Goal: Information Seeking & Learning: Check status

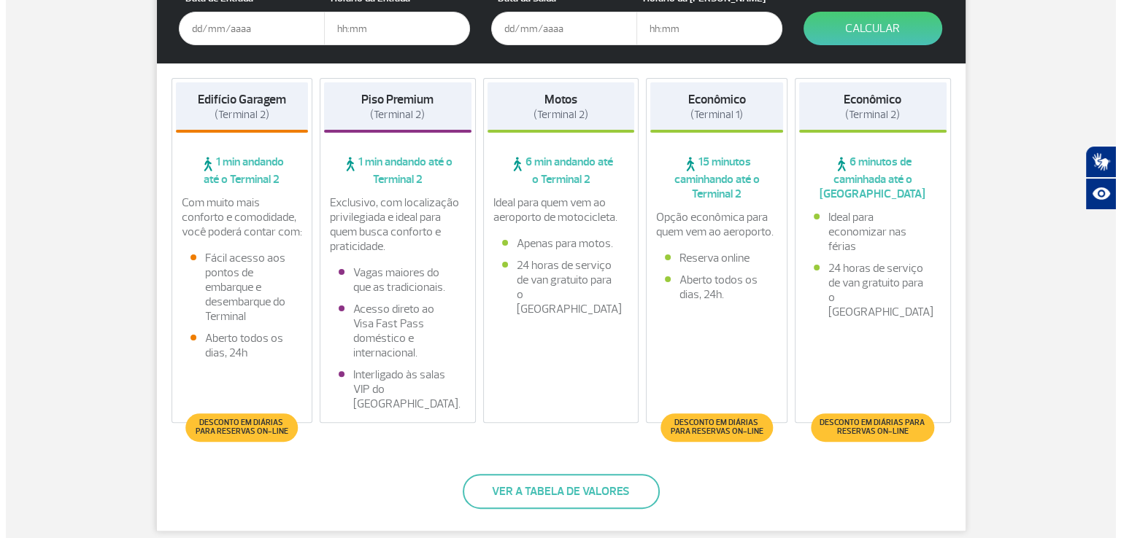
scroll to position [365, 0]
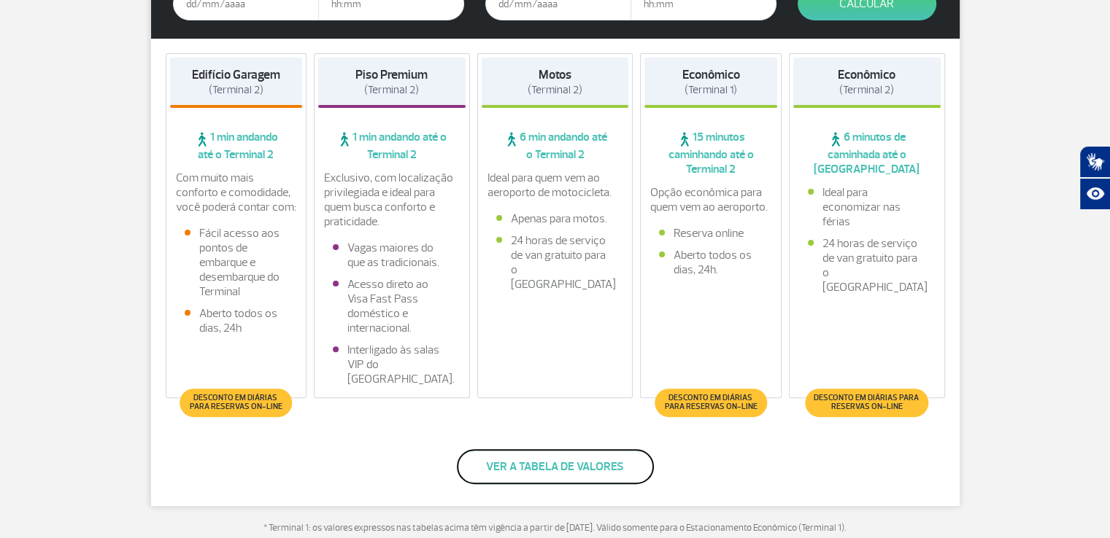
click at [597, 460] on button "Ver a tabela de valores" at bounding box center [555, 466] width 197 height 35
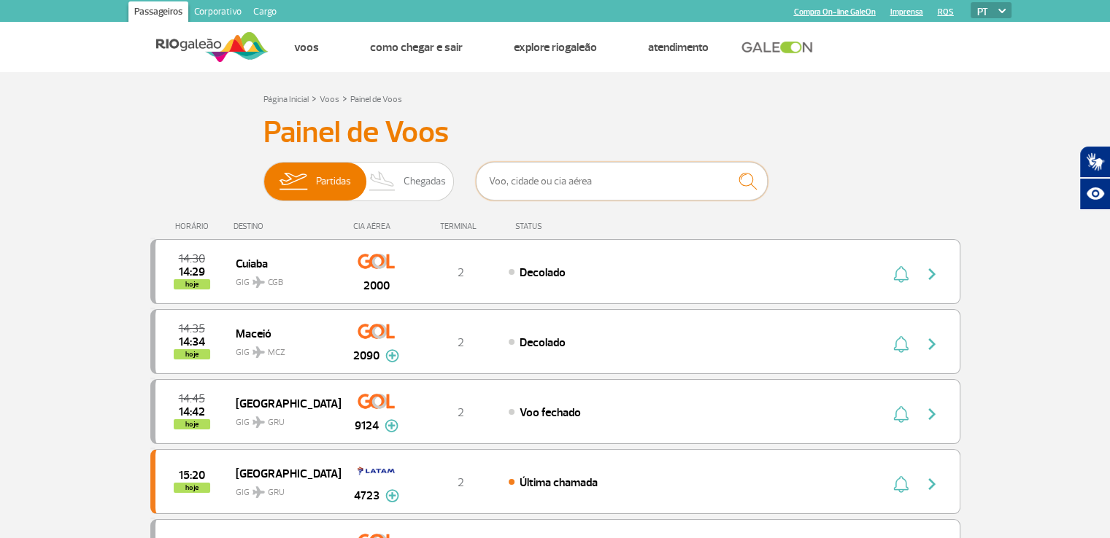
click at [589, 185] on input "text" at bounding box center [622, 181] width 292 height 39
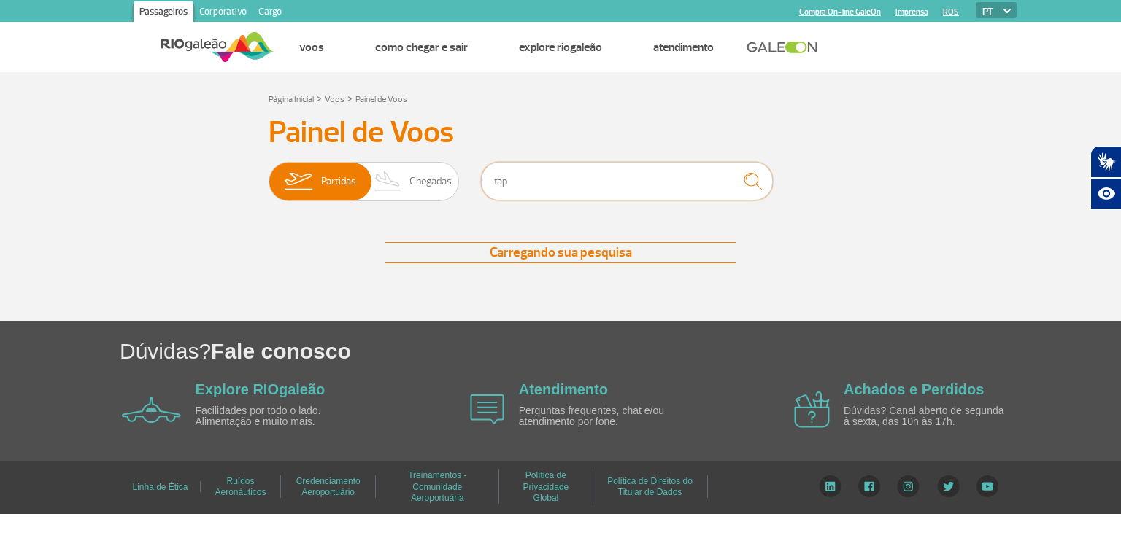
type input "tap"
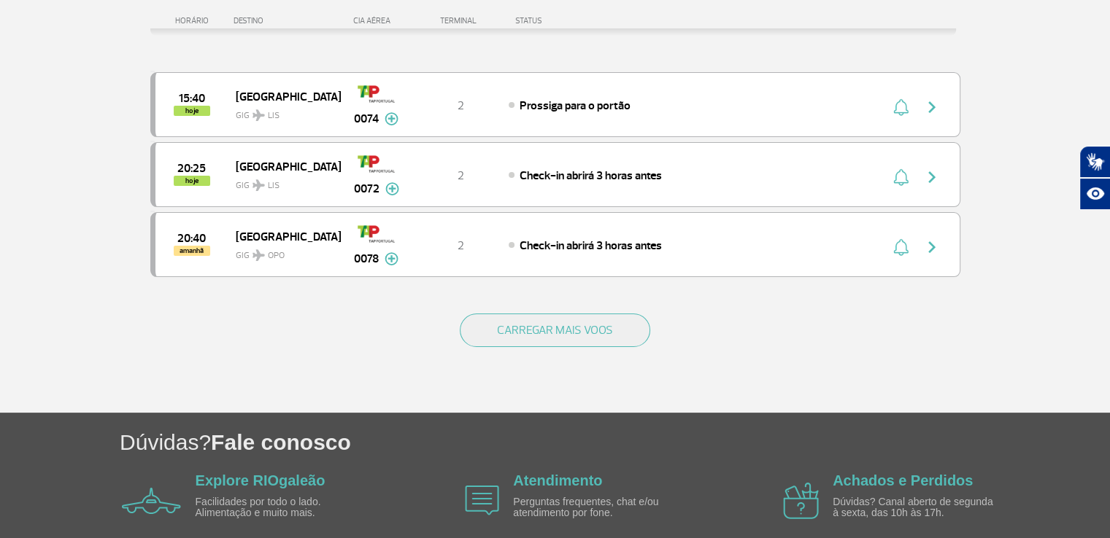
scroll to position [219, 0]
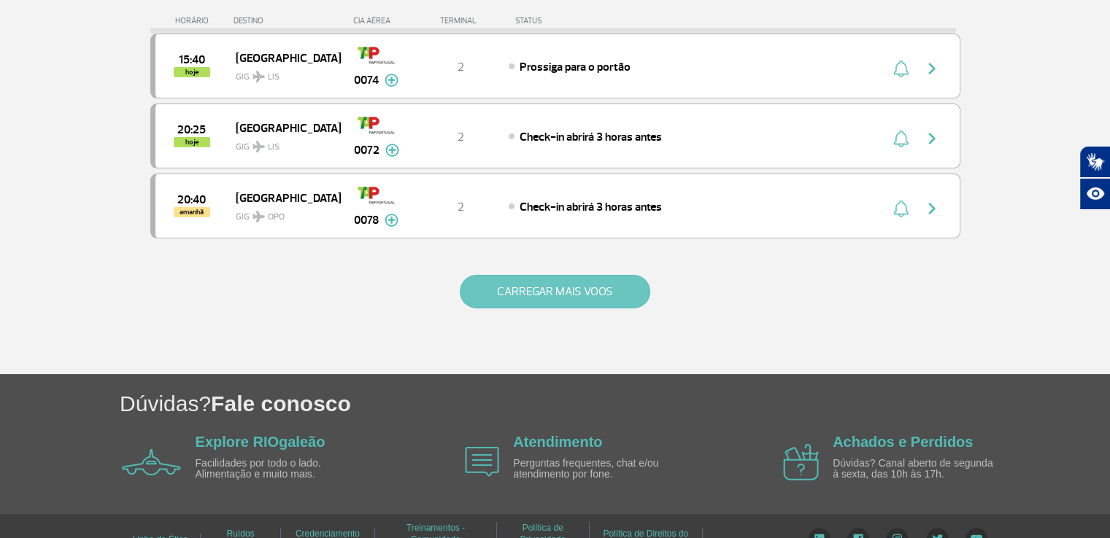
click at [544, 287] on button "CARREGAR MAIS VOOS" at bounding box center [555, 292] width 190 height 34
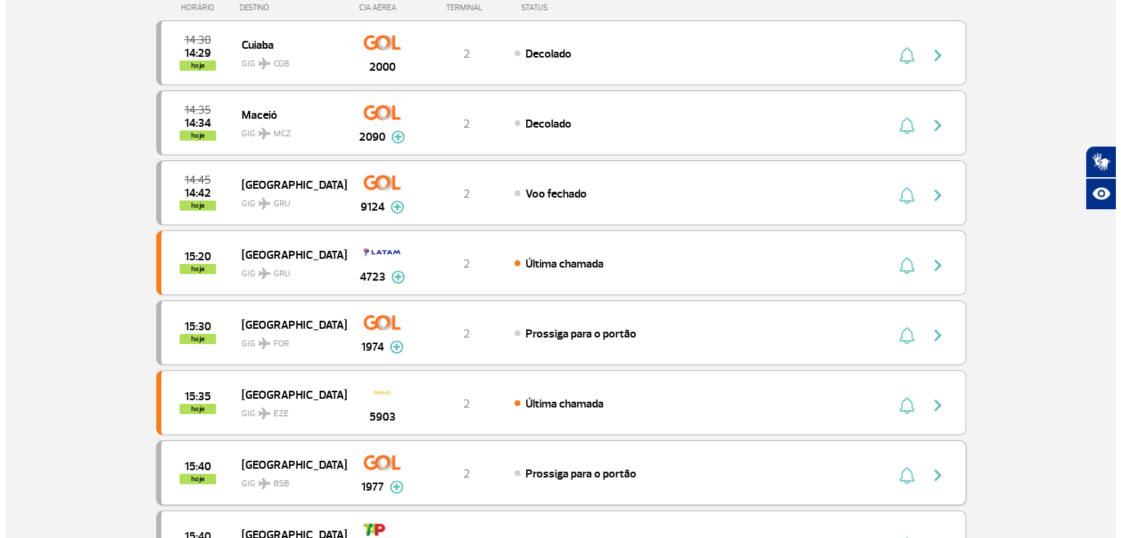
scroll to position [0, 0]
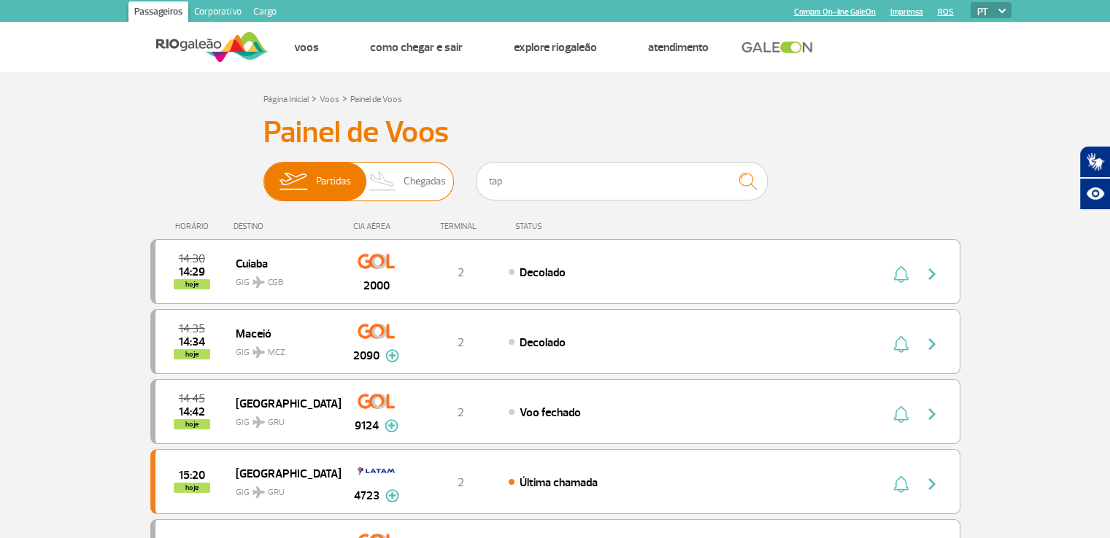
click at [422, 184] on span "Chegadas" at bounding box center [424, 182] width 42 height 38
click at [263, 174] on input "Partidas Chegadas" at bounding box center [263, 174] width 0 height 0
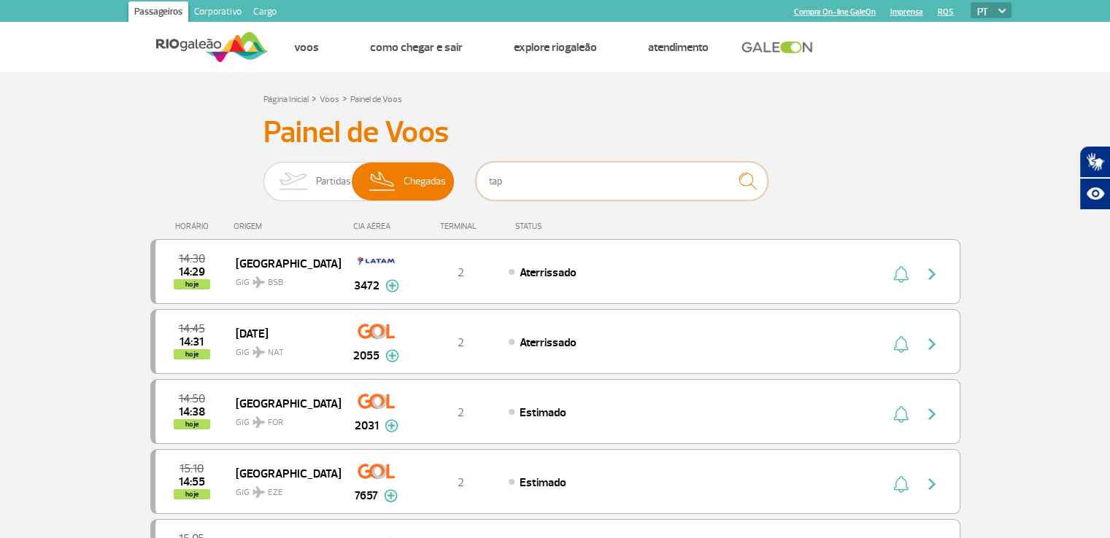
click at [535, 186] on input "tap" at bounding box center [622, 181] width 292 height 39
click at [743, 185] on img "submit" at bounding box center [747, 181] width 31 height 30
click at [655, 182] on input "tap" at bounding box center [622, 181] width 292 height 39
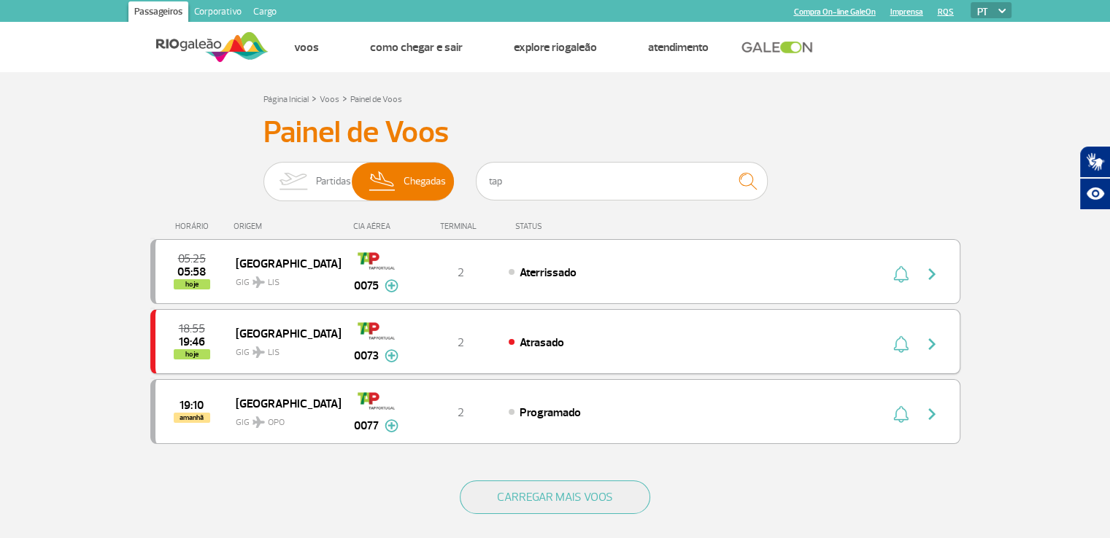
click at [525, 340] on span "Atrasado" at bounding box center [541, 343] width 45 height 15
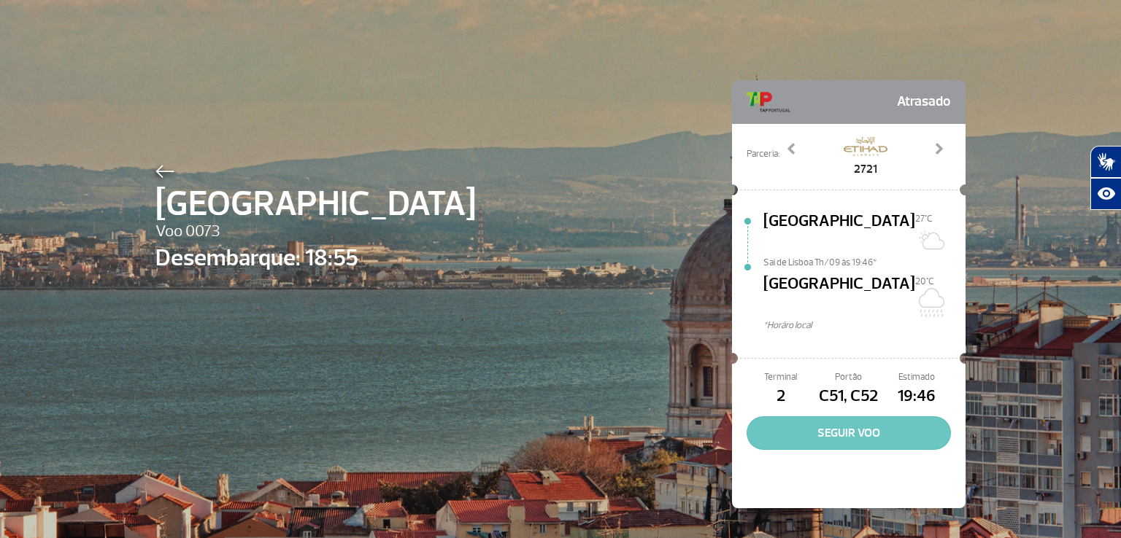
click at [855, 417] on button "SEGUIR VOO" at bounding box center [848, 434] width 204 height 34
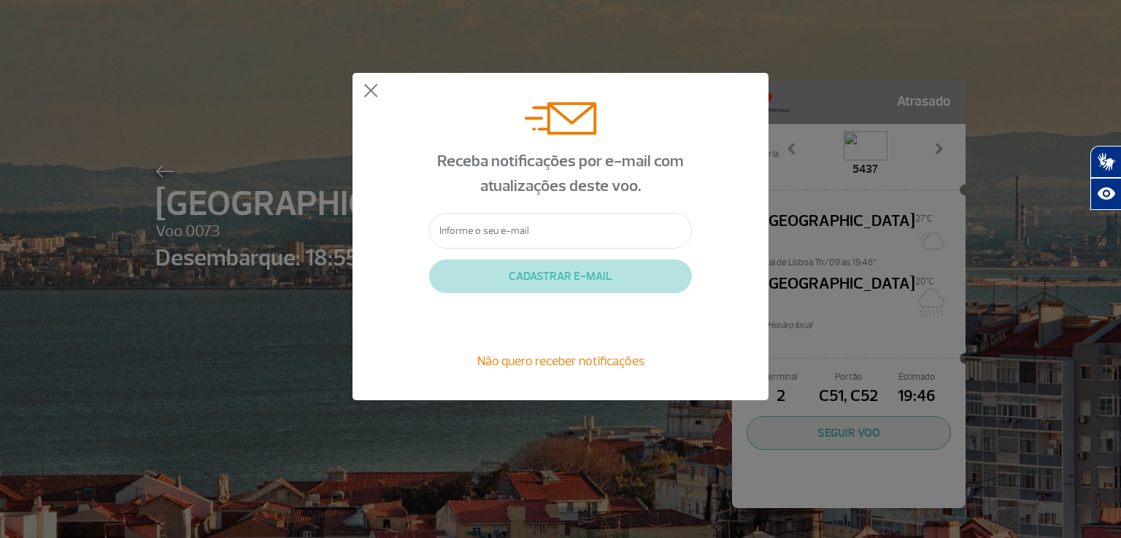
click at [554, 228] on input "text" at bounding box center [560, 231] width 263 height 36
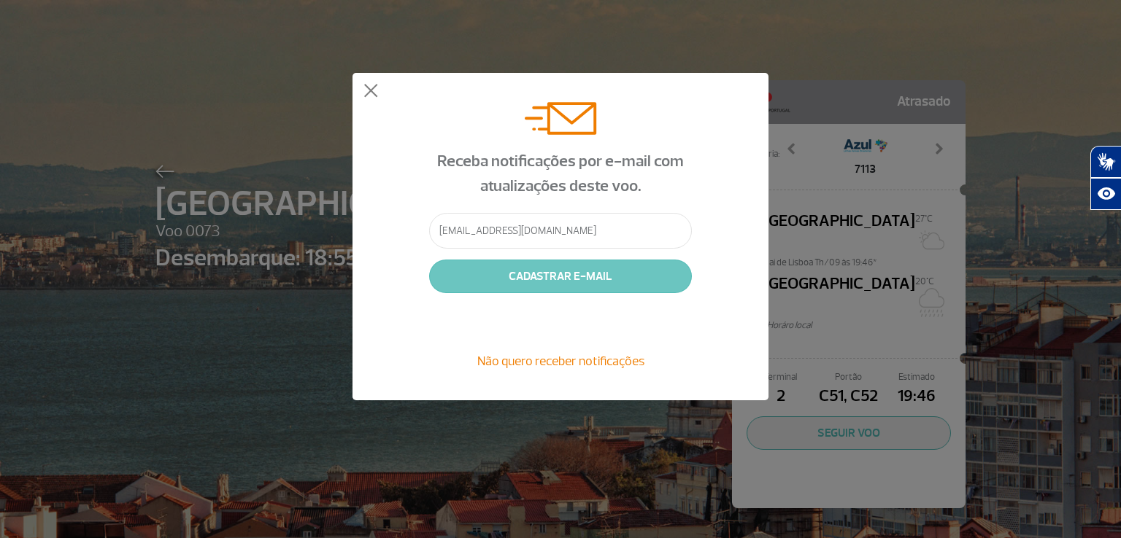
type input "[EMAIL_ADDRESS][DOMAIN_NAME]"
click at [558, 282] on button "CADASTRAR E-MAIL" at bounding box center [560, 277] width 263 height 34
